Goal: Download file/media

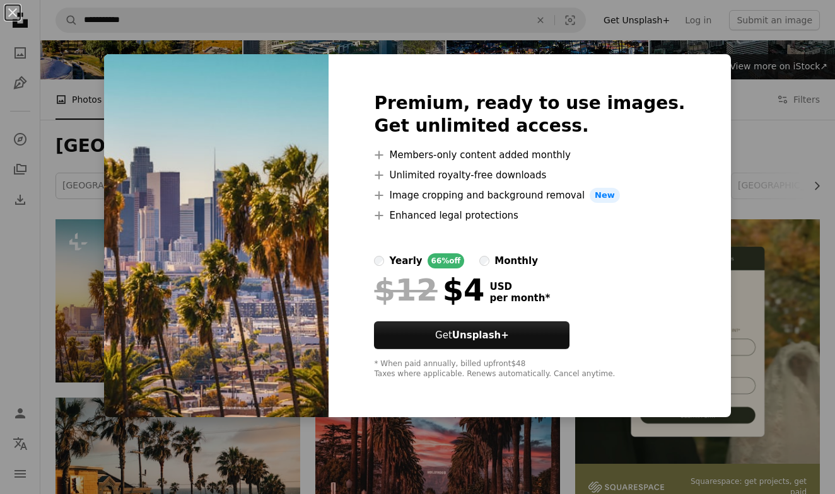
scroll to position [95, 0]
click at [69, 159] on div "An X shape Premium, ready to use images. Get unlimited access. A plus sign Memb…" at bounding box center [417, 247] width 835 height 494
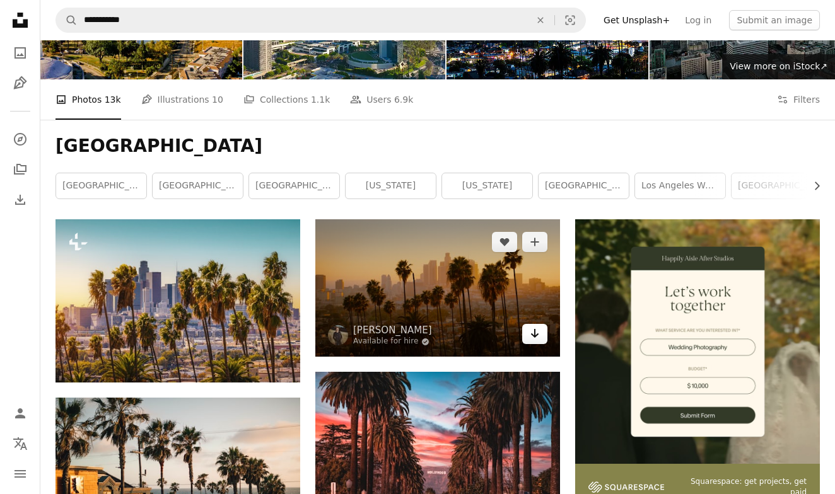
click at [534, 324] on link "Arrow pointing down" at bounding box center [534, 334] width 25 height 20
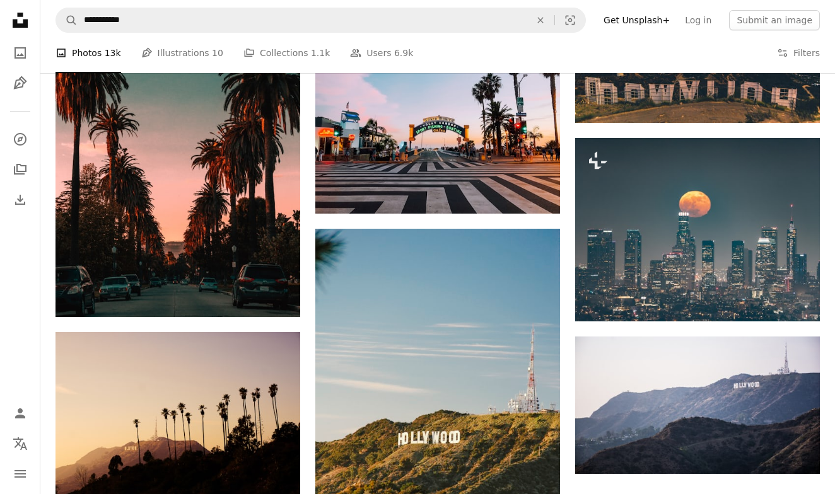
scroll to position [1455, 0]
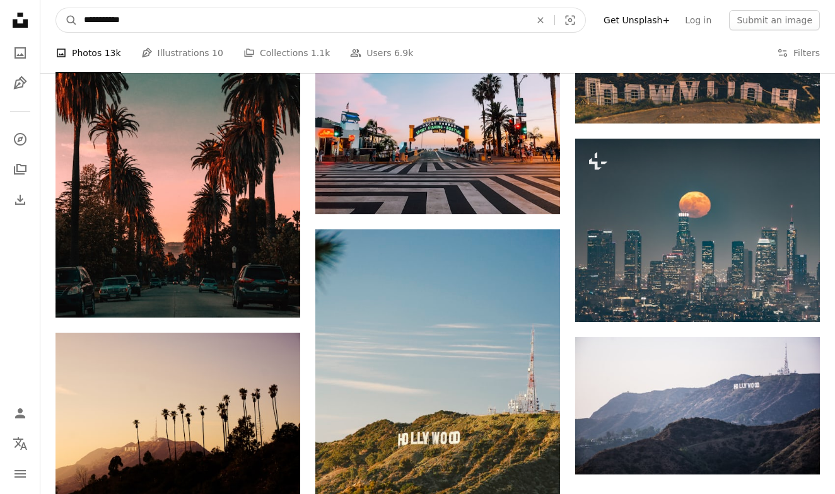
click at [117, 23] on input "**********" at bounding box center [302, 20] width 449 height 24
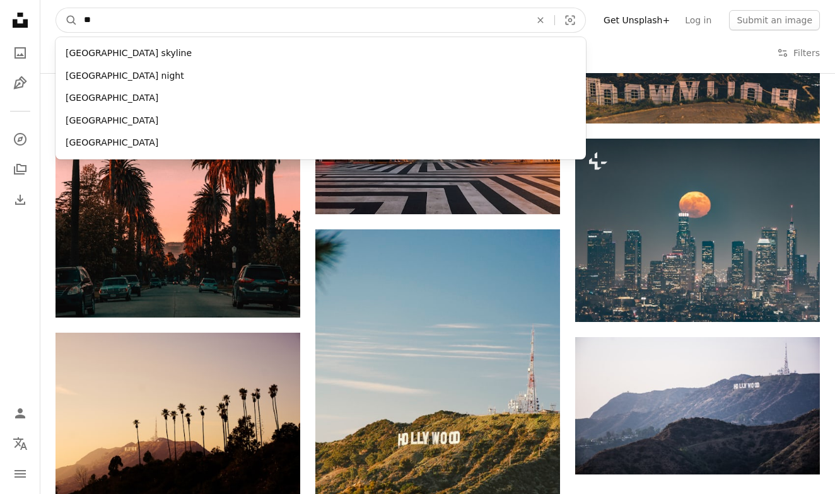
type input "*"
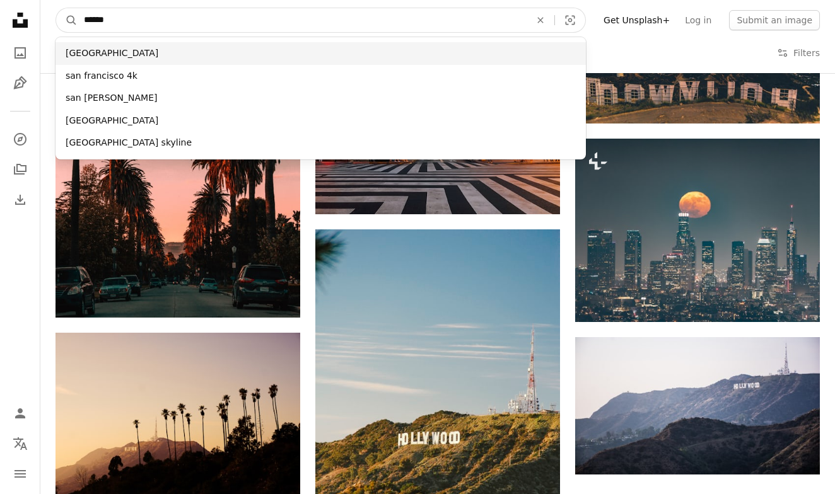
type input "******"
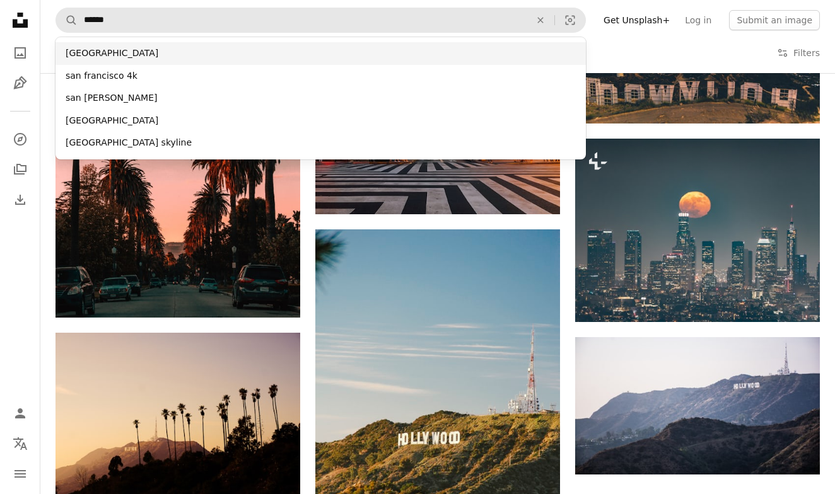
click at [83, 51] on div "[GEOGRAPHIC_DATA]" at bounding box center [320, 53] width 530 height 23
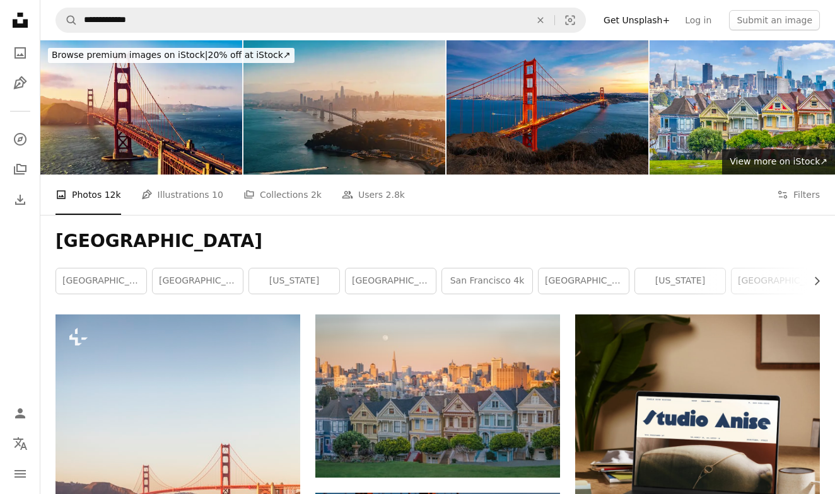
click at [341, 135] on img at bounding box center [344, 107] width 202 height 134
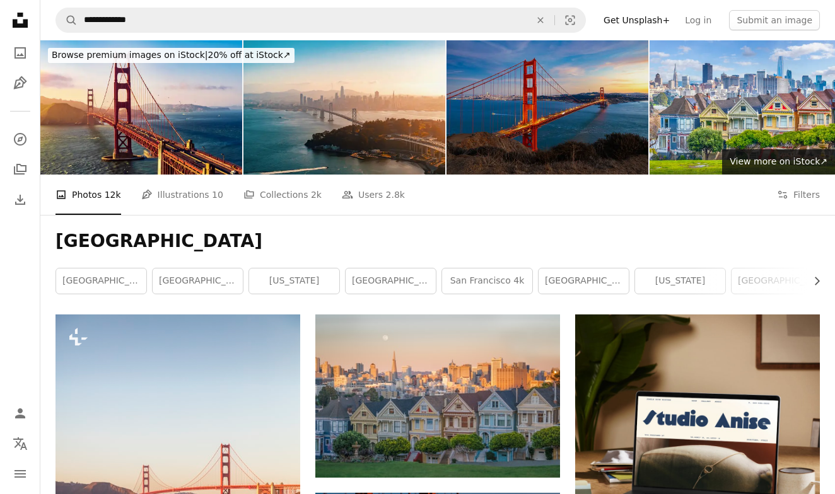
click at [581, 124] on img at bounding box center [547, 107] width 202 height 134
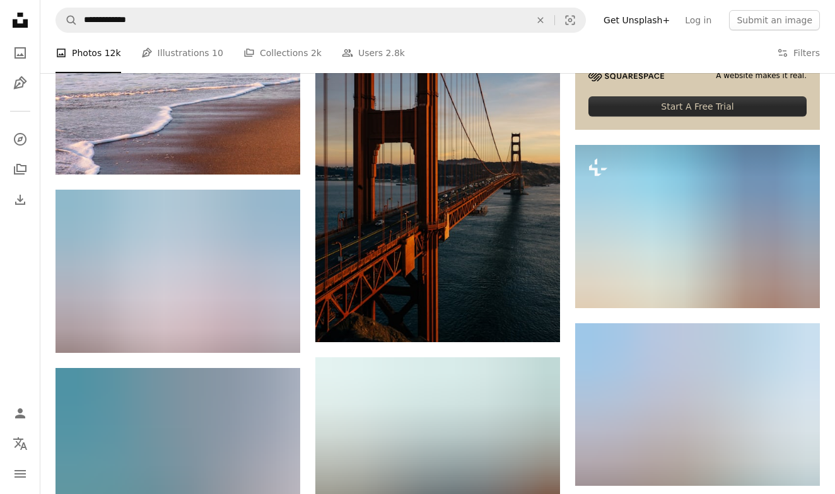
scroll to position [538, 0]
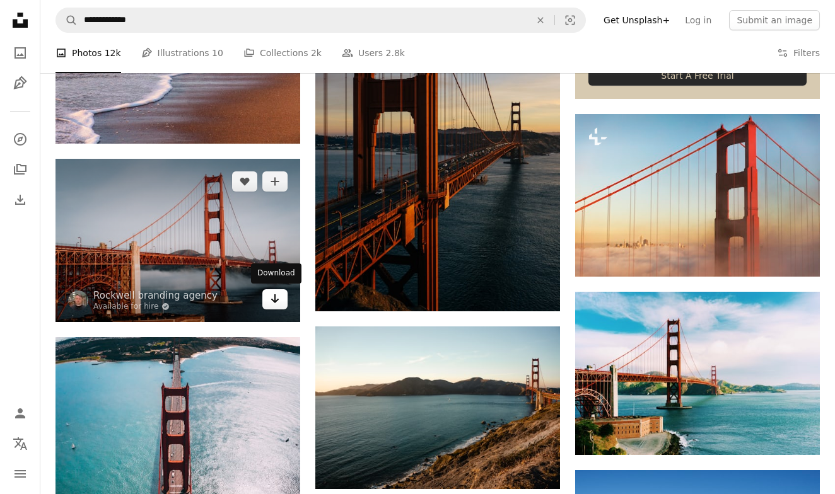
click at [271, 292] on icon "Arrow pointing down" at bounding box center [275, 298] width 10 height 15
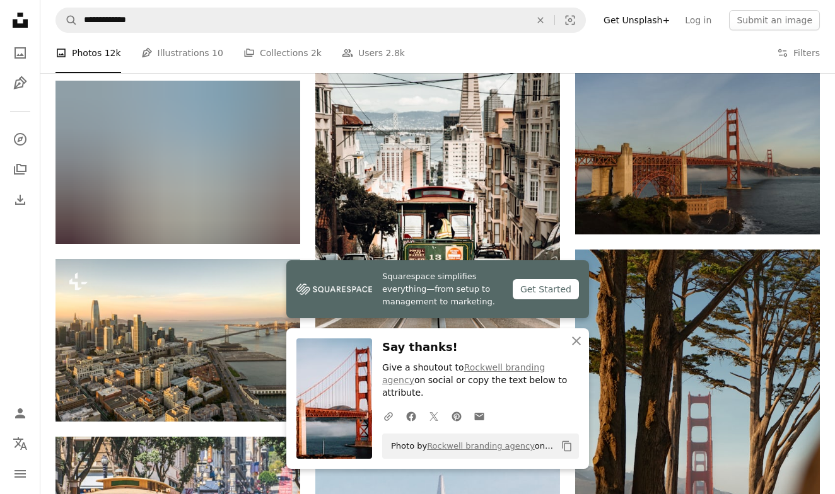
scroll to position [1298, 0]
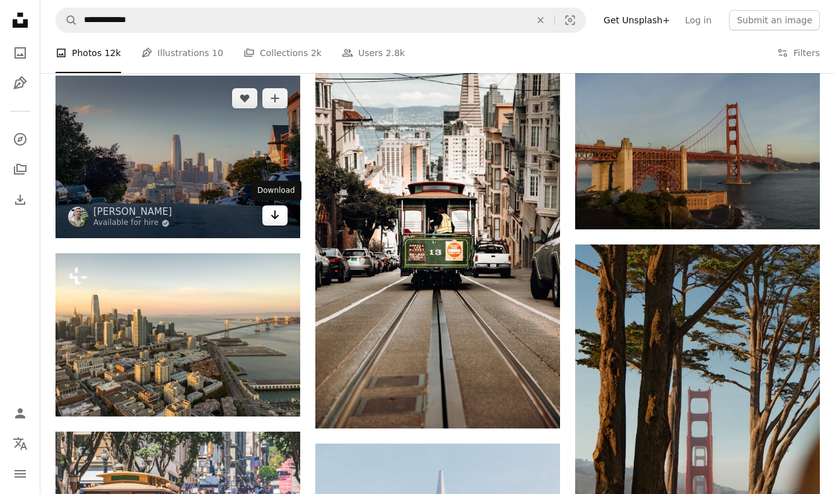
click at [279, 217] on icon "Arrow pointing down" at bounding box center [275, 214] width 10 height 15
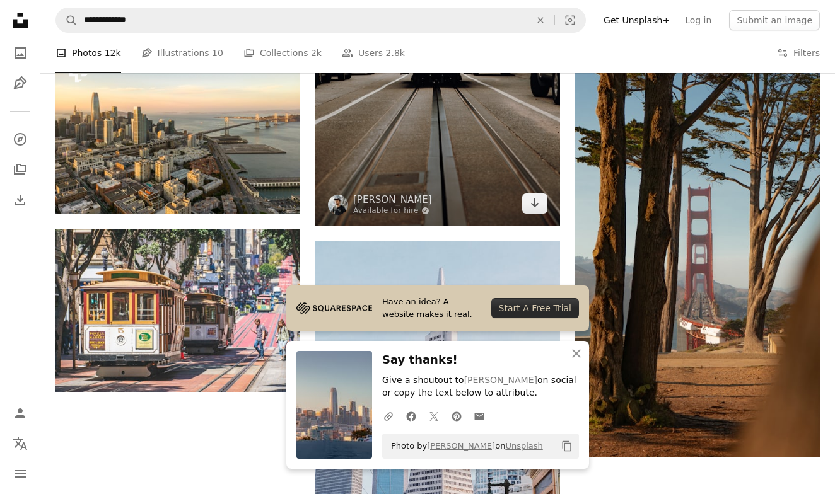
scroll to position [1500, 0]
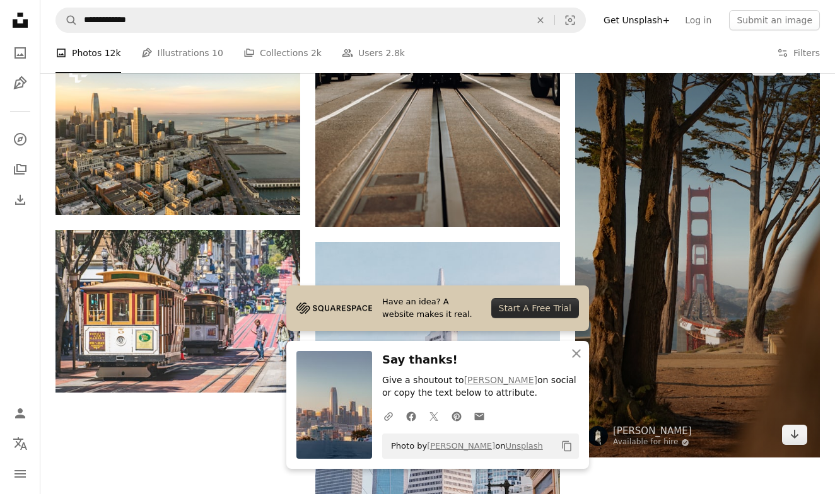
click at [732, 197] on img at bounding box center [697, 250] width 245 height 415
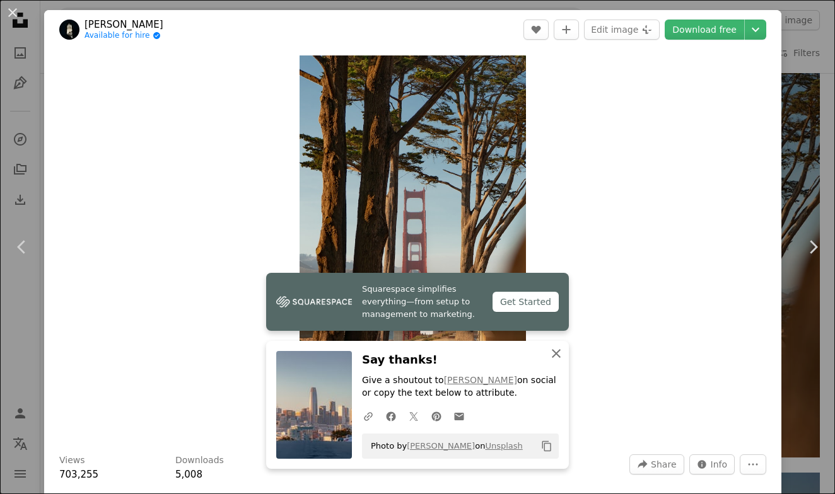
click at [555, 354] on icon "button" at bounding box center [556, 353] width 9 height 9
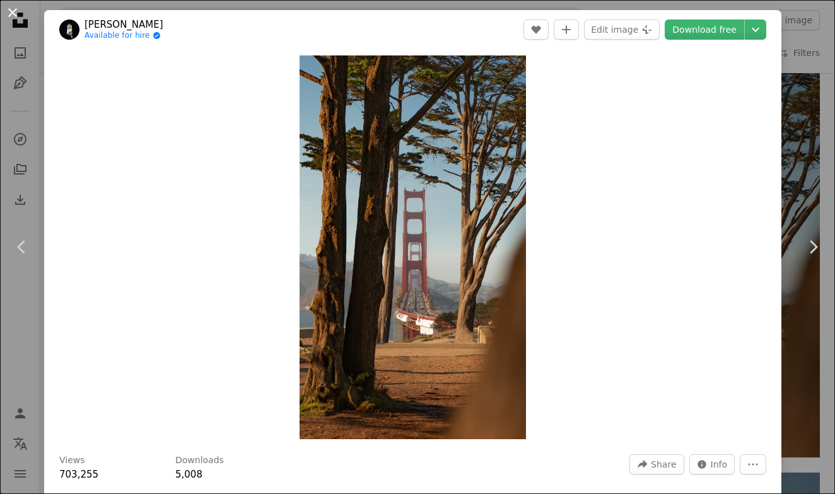
click at [13, 14] on button "An X shape" at bounding box center [12, 12] width 15 height 15
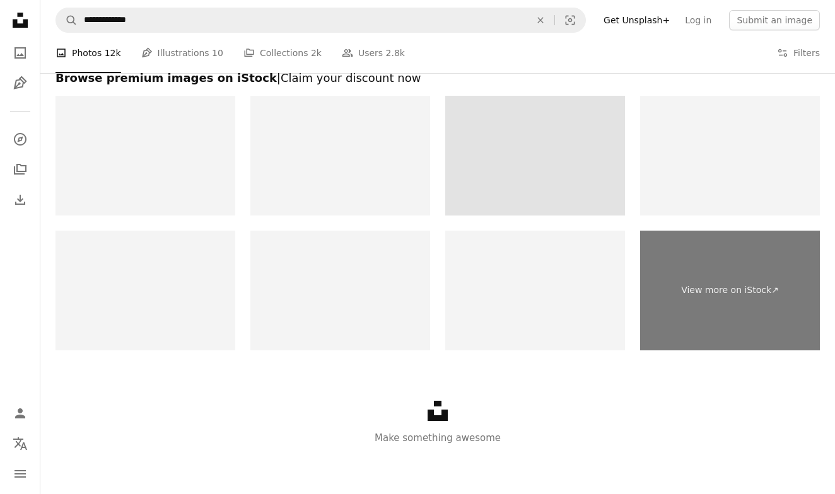
scroll to position [3882, 0]
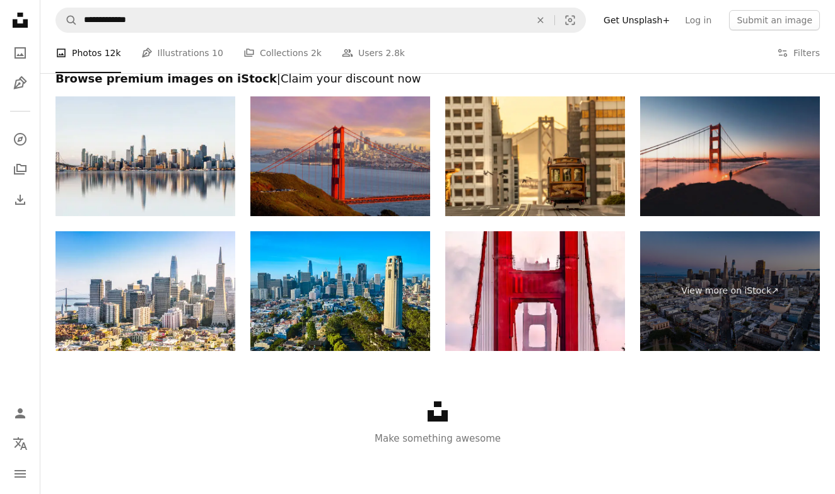
click at [714, 190] on img at bounding box center [730, 156] width 180 height 120
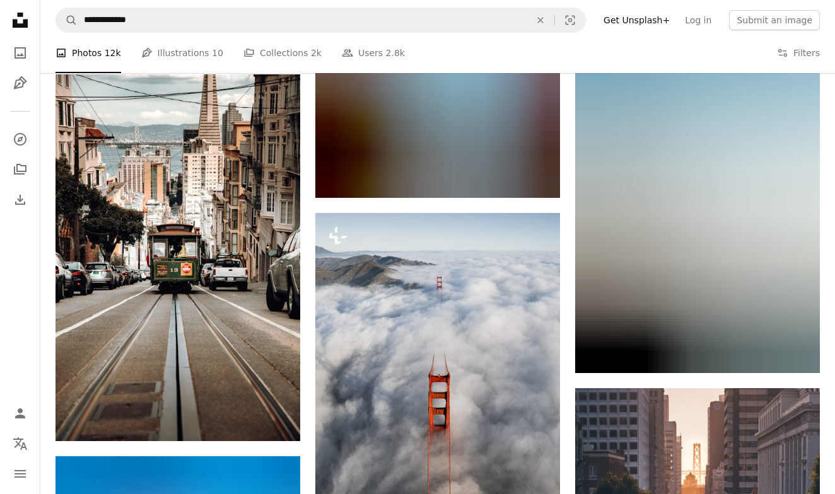
scroll to position [2704, 0]
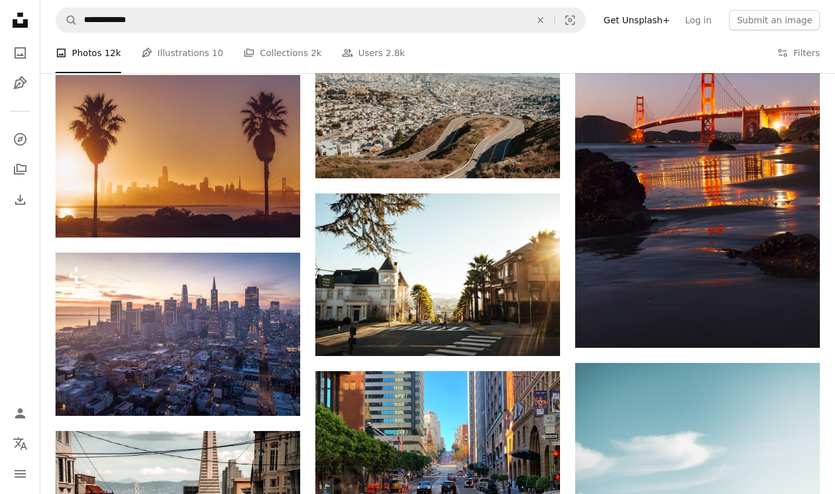
click at [494, 50] on div "A photo Photos 12k Pen Tool Illustrations 10 A stack of folders Collections 2k …" at bounding box center [437, 53] width 764 height 40
